Goal: Information Seeking & Learning: Compare options

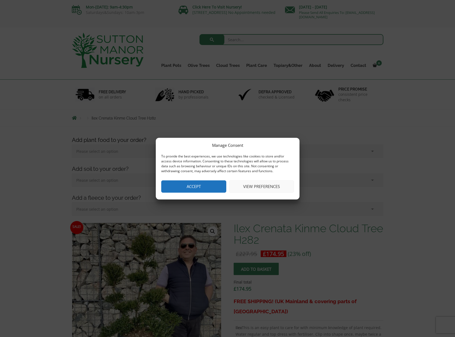
click at [200, 186] on button "Accept" at bounding box center [193, 186] width 65 height 12
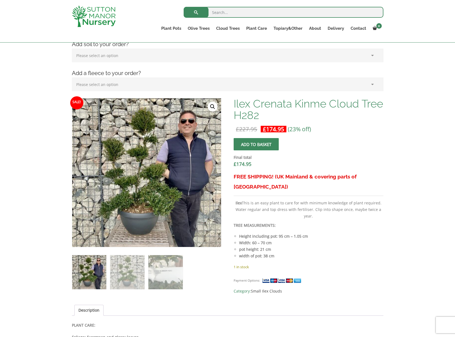
scroll to position [116, 0]
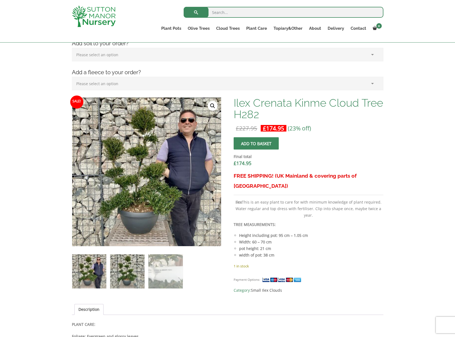
click at [124, 273] on img at bounding box center [127, 271] width 34 height 34
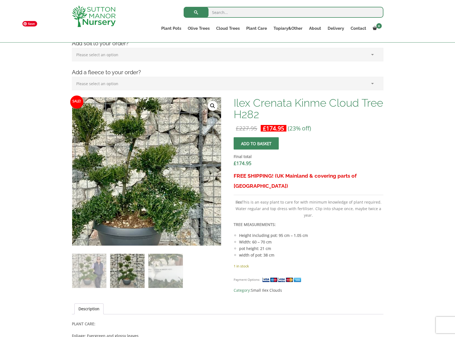
click at [169, 185] on img at bounding box center [132, 164] width 242 height 242
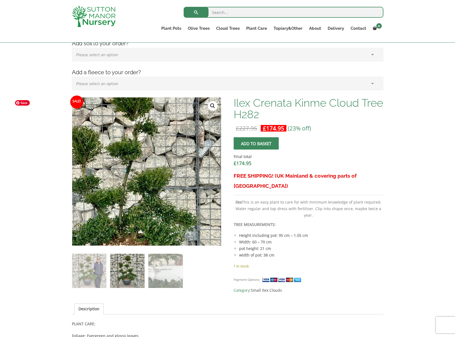
click at [174, 149] on img at bounding box center [129, 186] width 242 height 242
click at [174, 149] on img at bounding box center [129, 187] width 242 height 242
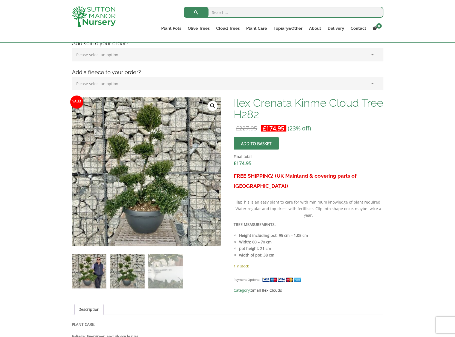
click at [90, 275] on img at bounding box center [89, 271] width 34 height 34
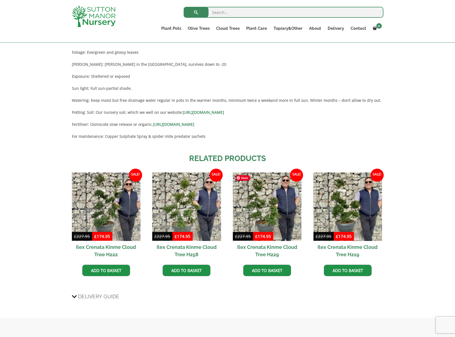
scroll to position [401, 0]
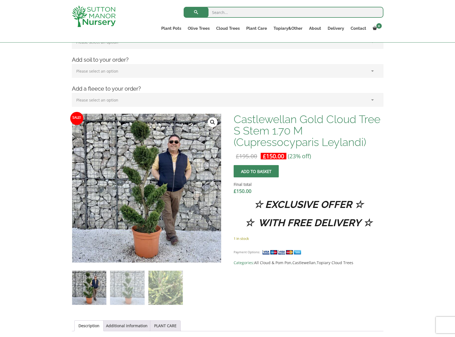
scroll to position [100, 0]
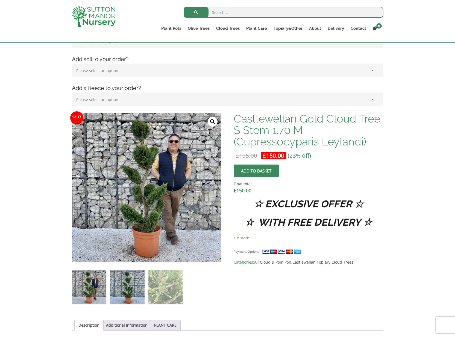
click at [130, 287] on img at bounding box center [127, 287] width 34 height 34
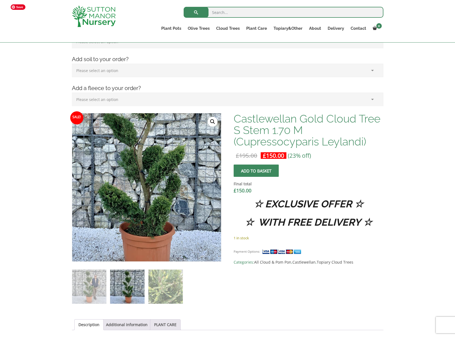
click at [155, 231] on img at bounding box center [138, 151] width 273 height 273
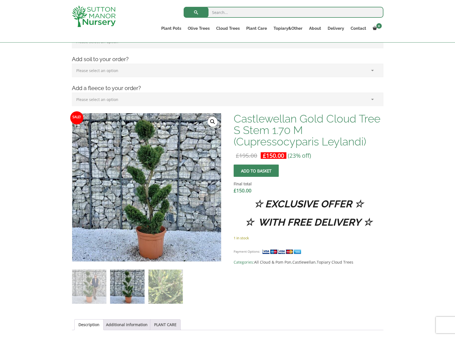
click at [211, 123] on link "🔍" at bounding box center [212, 122] width 10 height 10
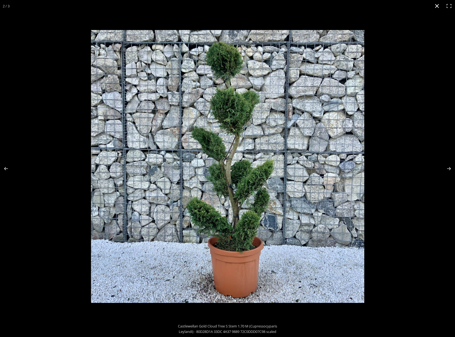
click at [437, 7] on button "Close (Esc)" at bounding box center [437, 6] width 12 height 12
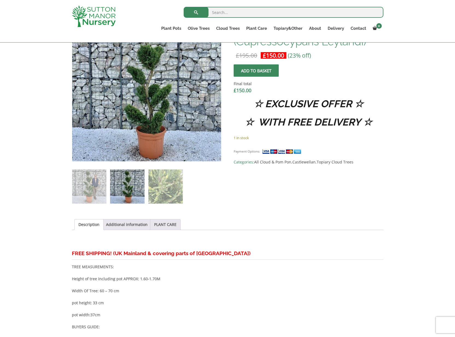
scroll to position [0, 0]
